Goal: Transaction & Acquisition: Purchase product/service

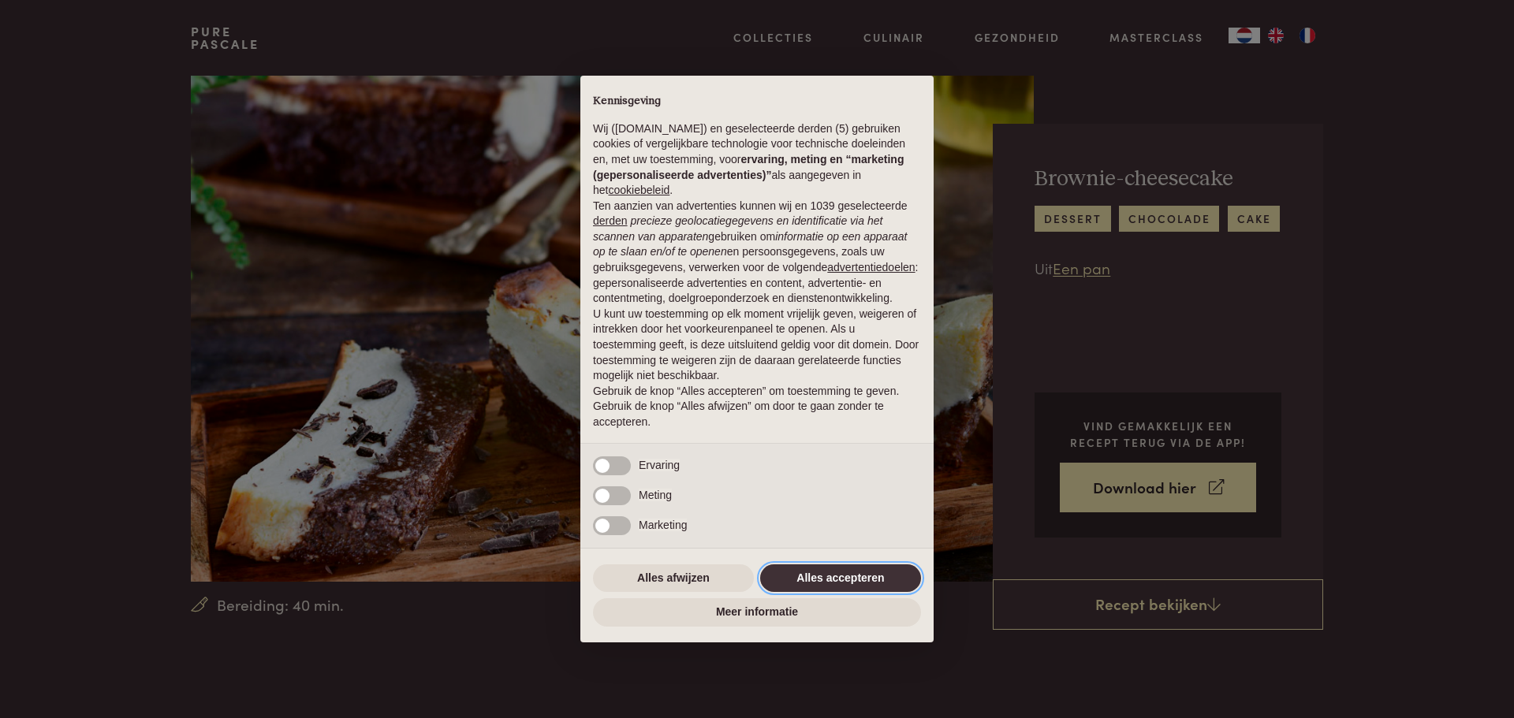
click at [849, 573] on button "Alles accepteren" at bounding box center [840, 579] width 161 height 28
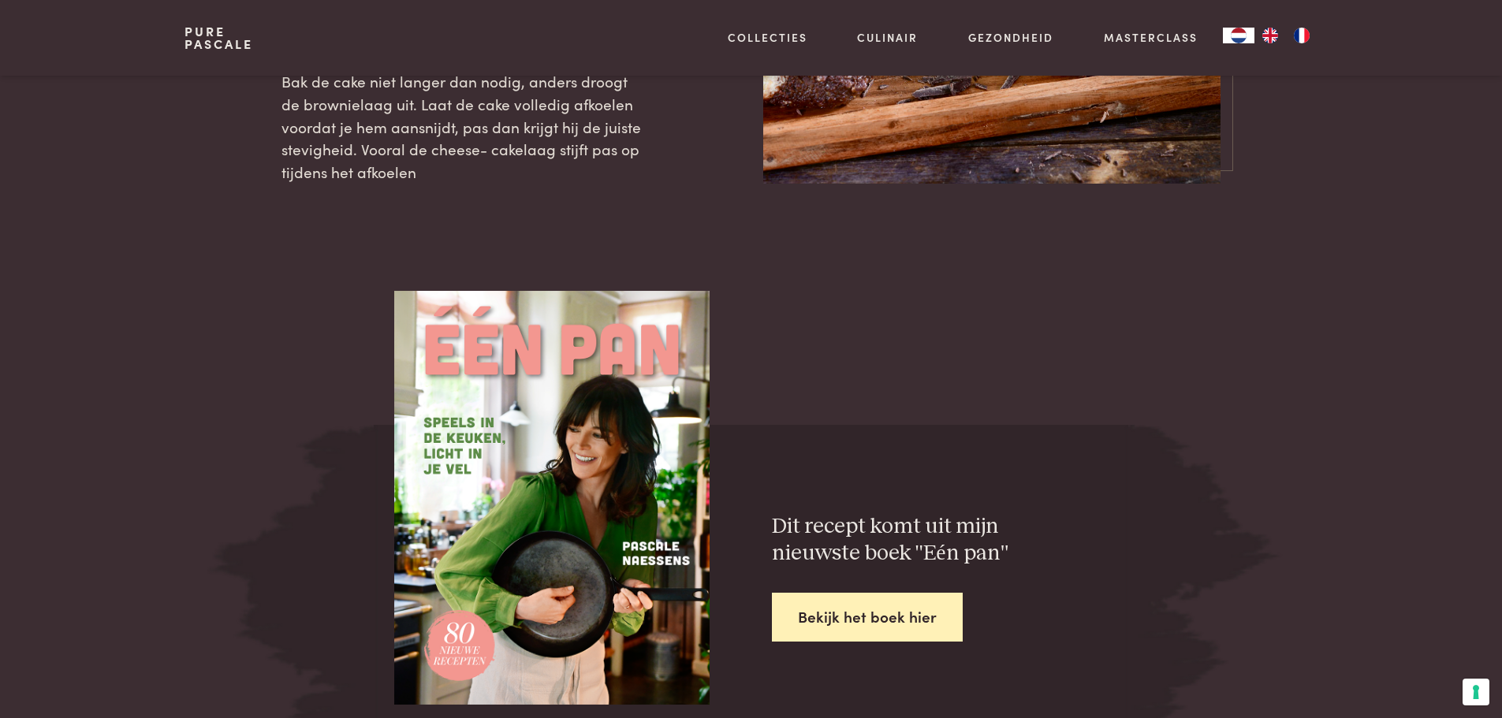
scroll to position [2129, 0]
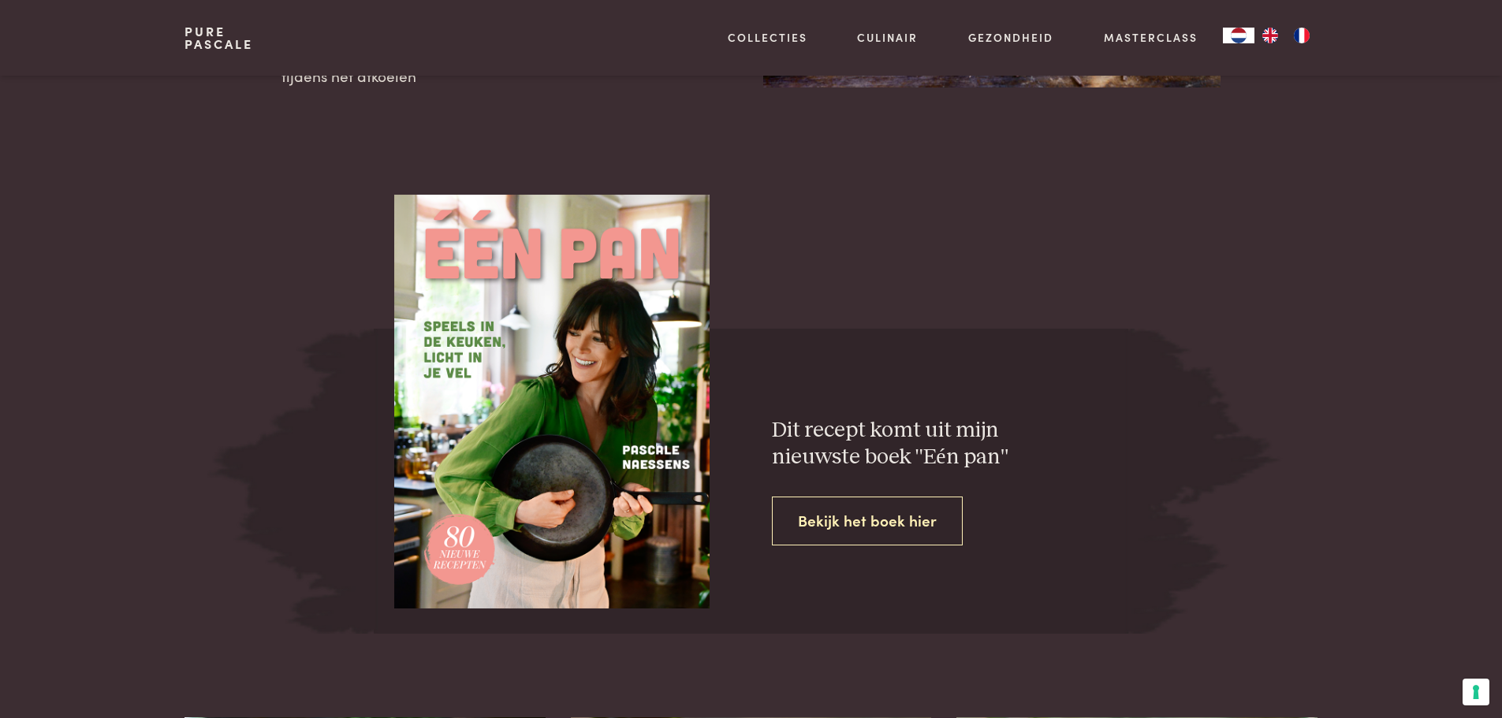
click at [901, 516] on link "Bekijk het boek hier" at bounding box center [867, 522] width 191 height 50
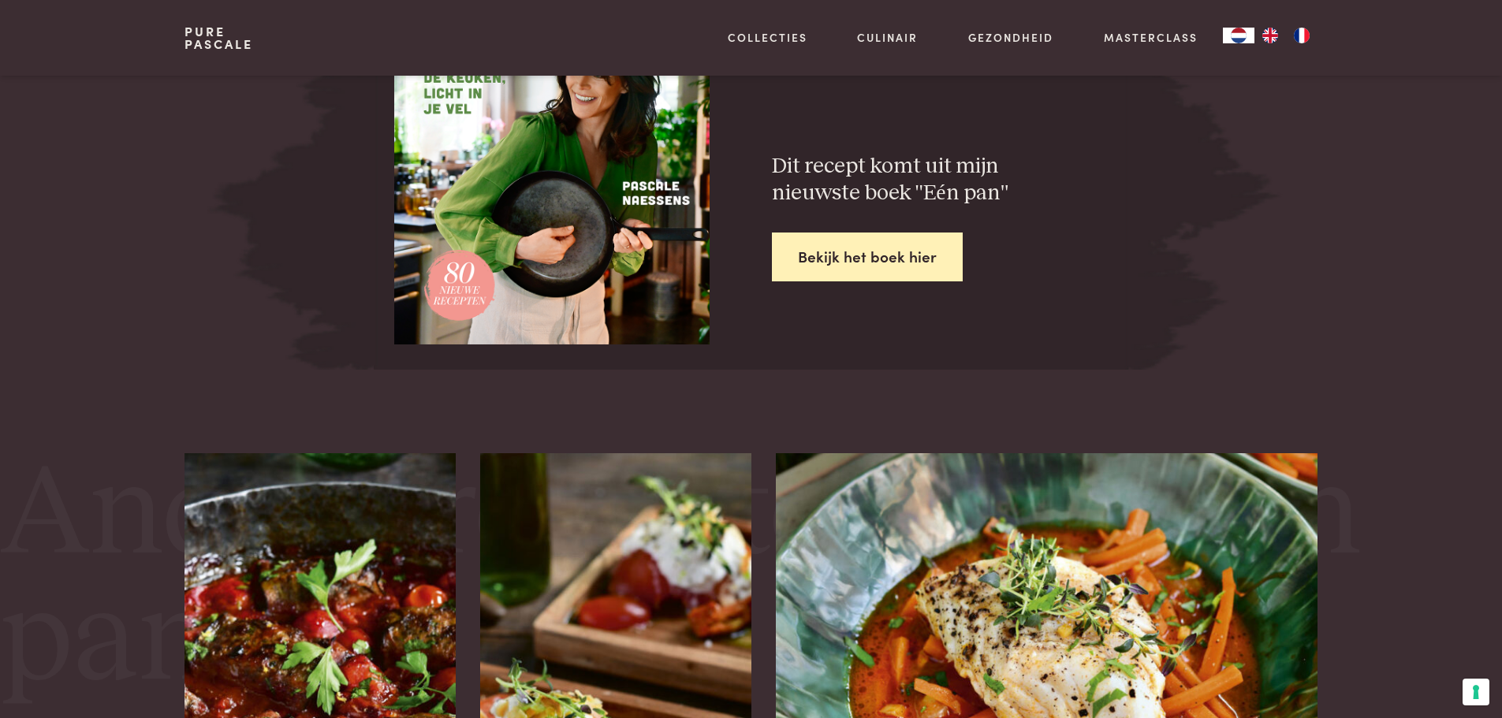
scroll to position [2602, 0]
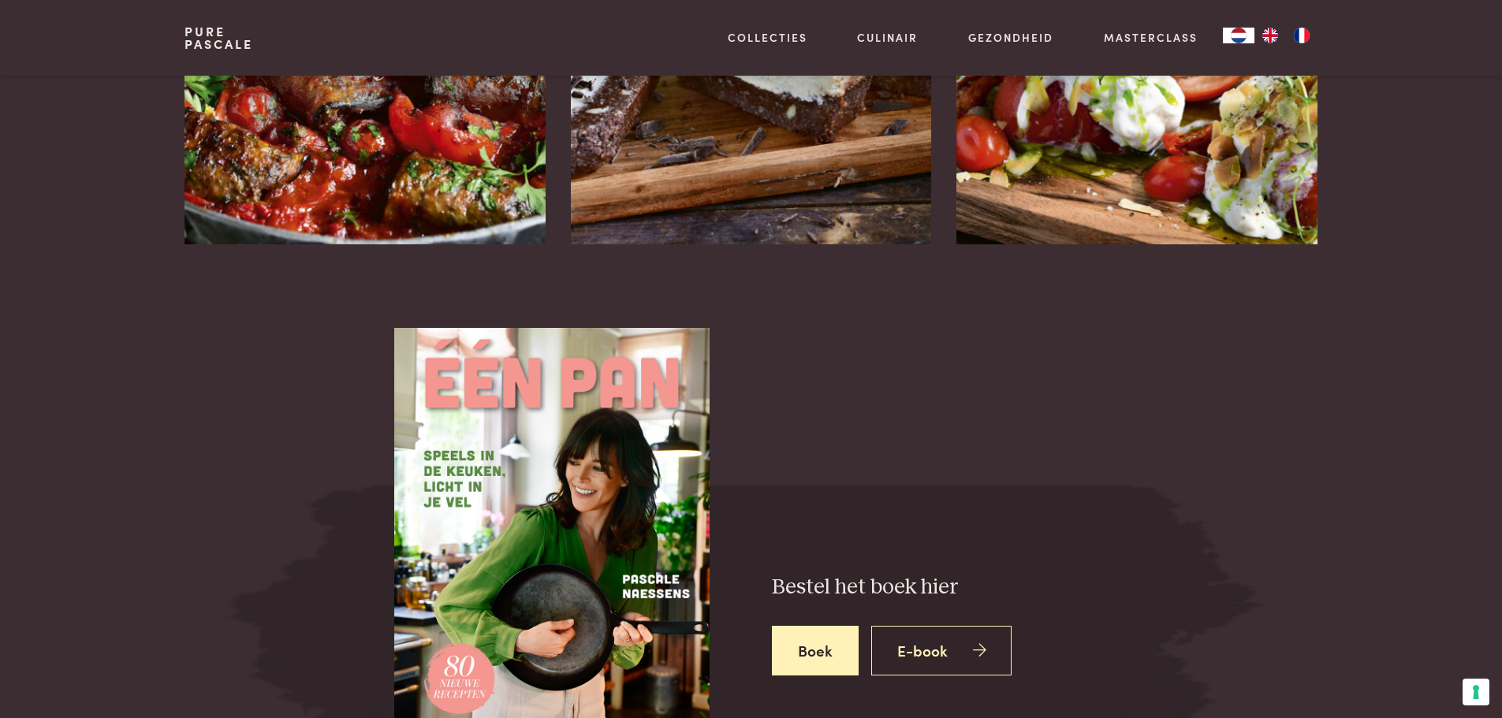
scroll to position [2050, 0]
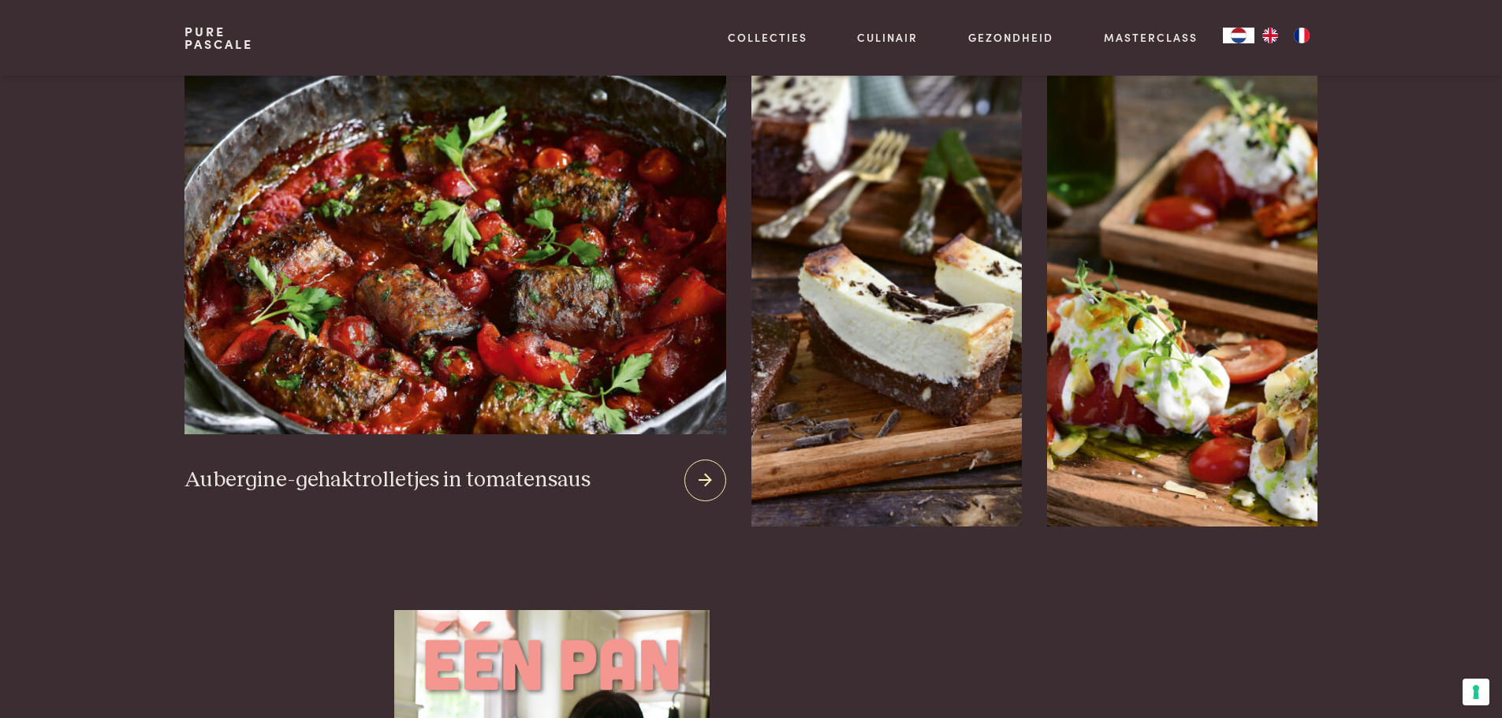
click at [302, 242] on img at bounding box center [455, 244] width 541 height 381
